Goal: Navigation & Orientation: Go to known website

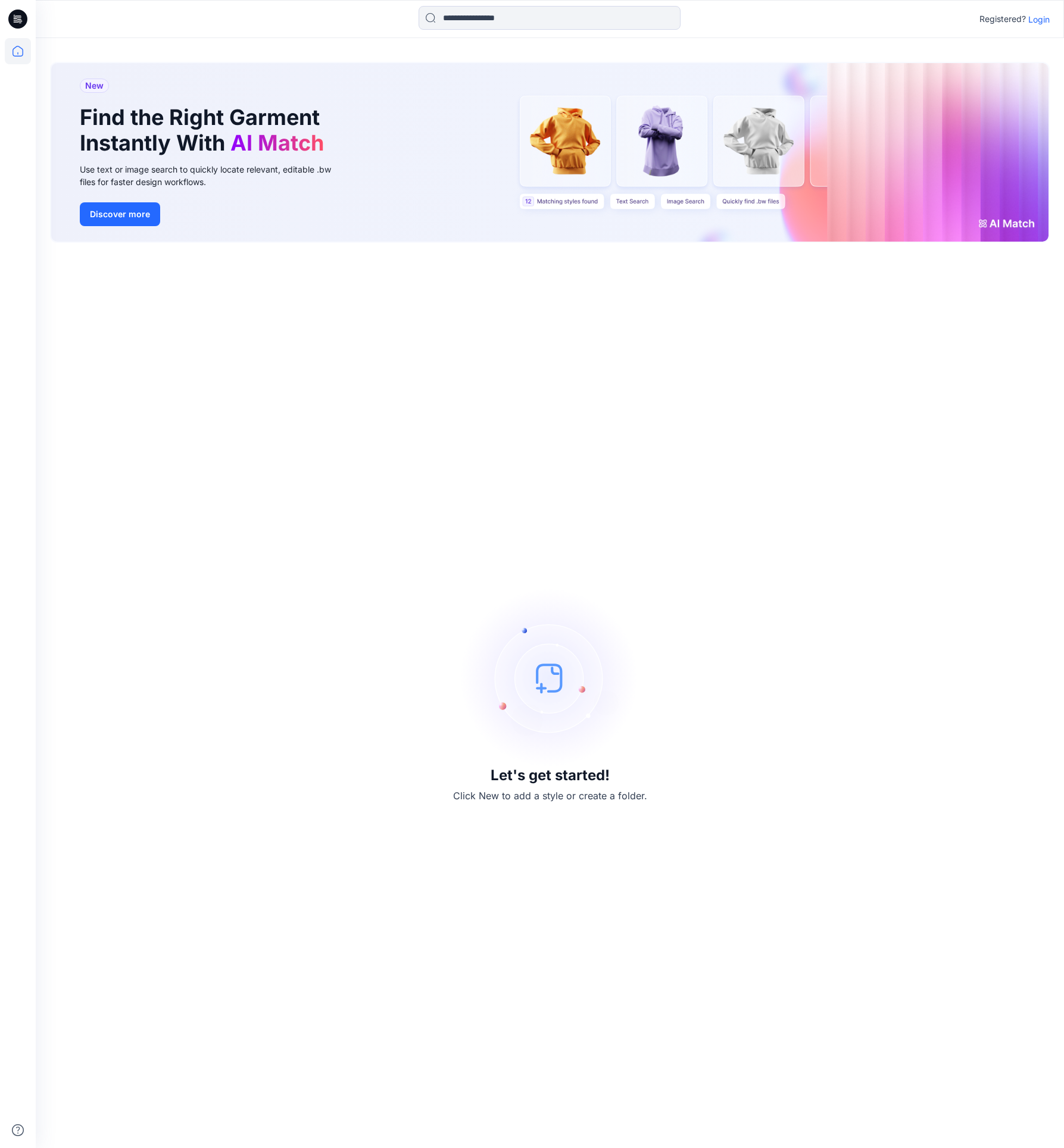
drag, startPoint x: 552, startPoint y: 656, endPoint x: 550, endPoint y: 649, distance: 7.3
click at [552, 656] on img at bounding box center [550, 678] width 178 height 178
click at [479, 262] on div "Let's get started! Click New to add a style or create a folder." at bounding box center [550, 695] width 1000 height 877
click at [1041, 19] on p "Login" at bounding box center [1039, 19] width 22 height 12
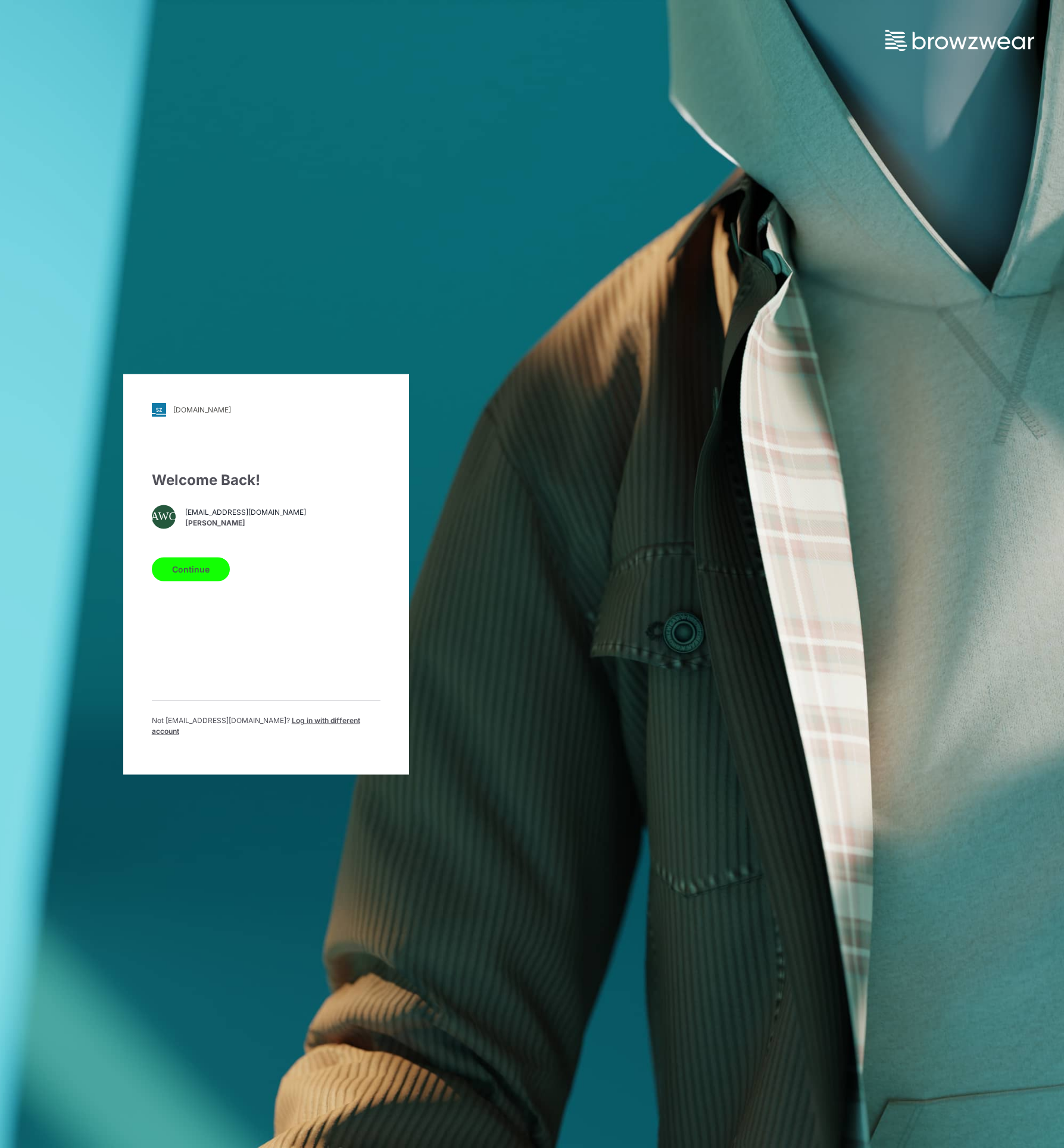
click at [175, 573] on button "Continue" at bounding box center [190, 568] width 78 height 23
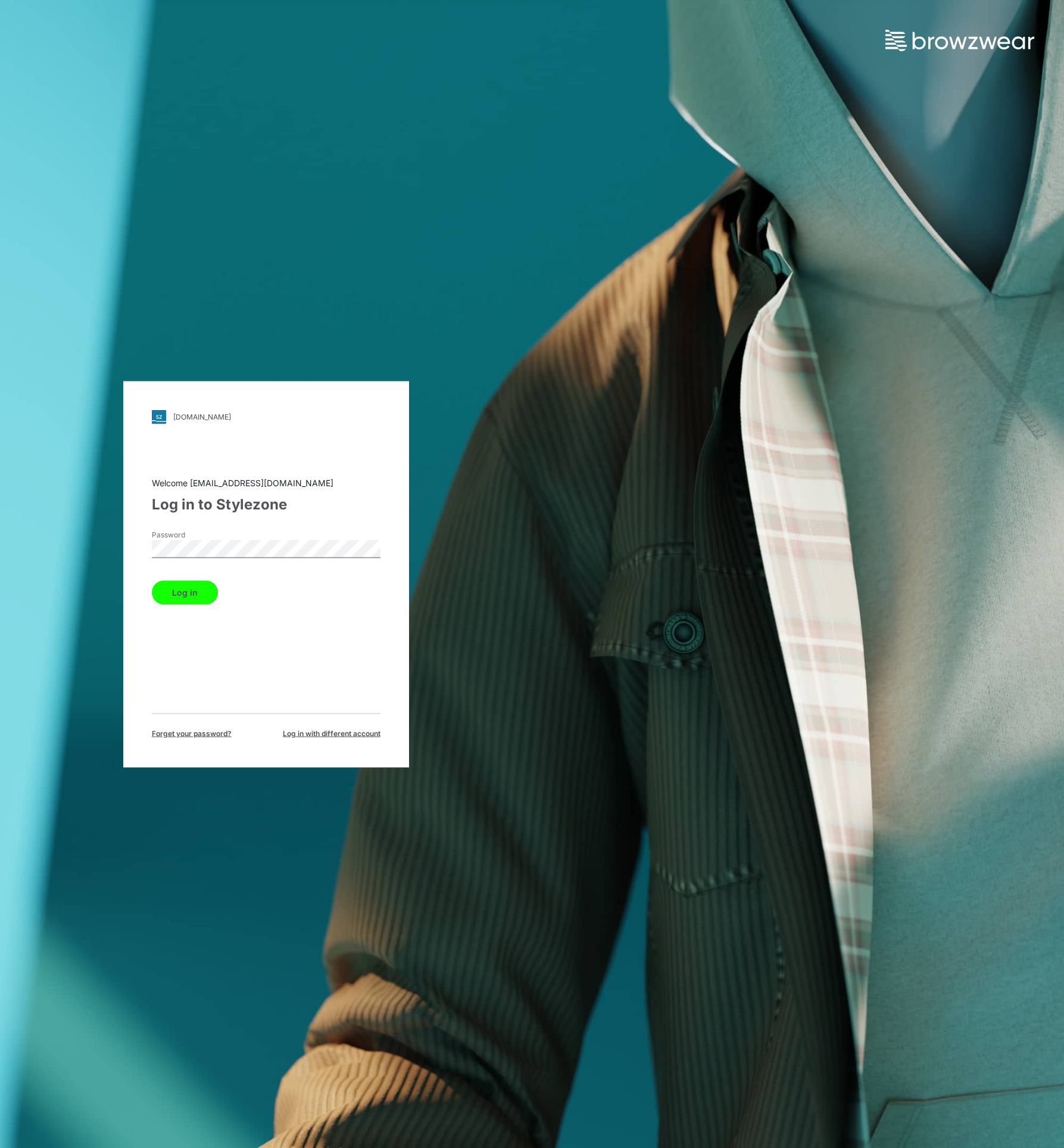
click at [195, 593] on button "Log in" at bounding box center [185, 592] width 66 height 23
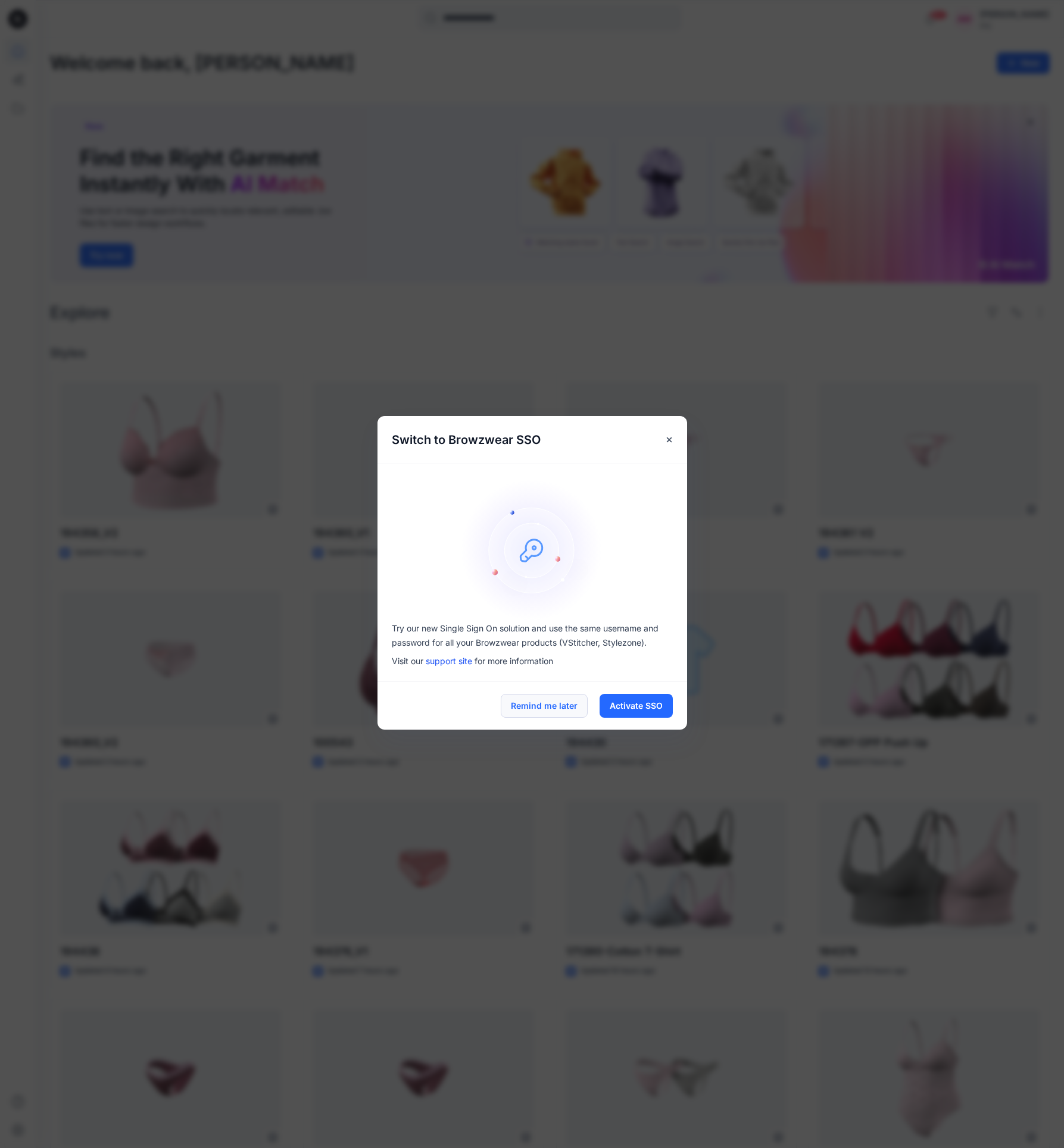
click at [567, 706] on button "Remind me later" at bounding box center [544, 705] width 87 height 23
